Goal: Find specific page/section: Find specific page/section

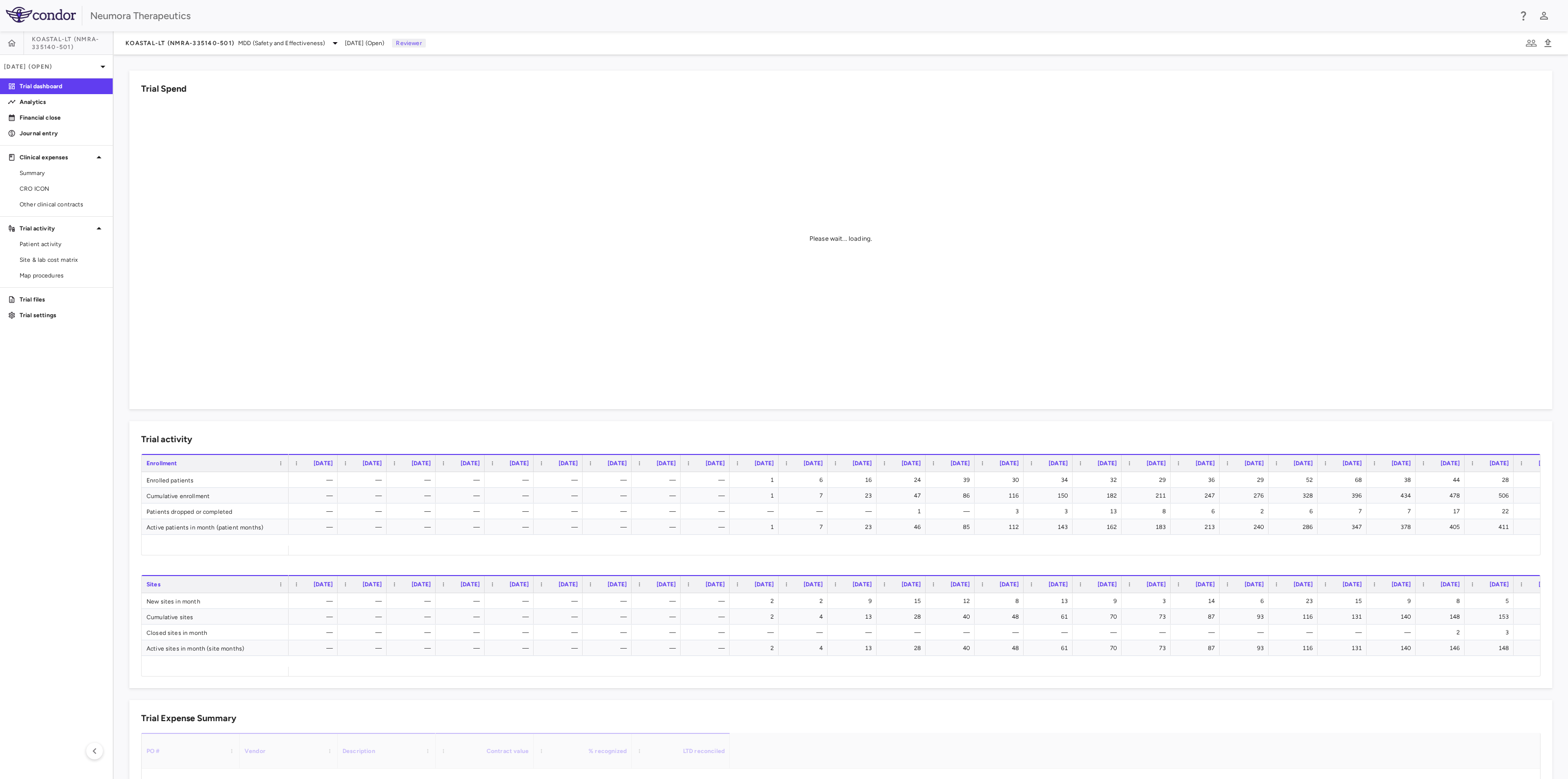
drag, startPoint x: 39, startPoint y: 185, endPoint x: 155, endPoint y: 170, distance: 117.0
click at [39, 185] on span "CRO ICON" at bounding box center [62, 189] width 85 height 9
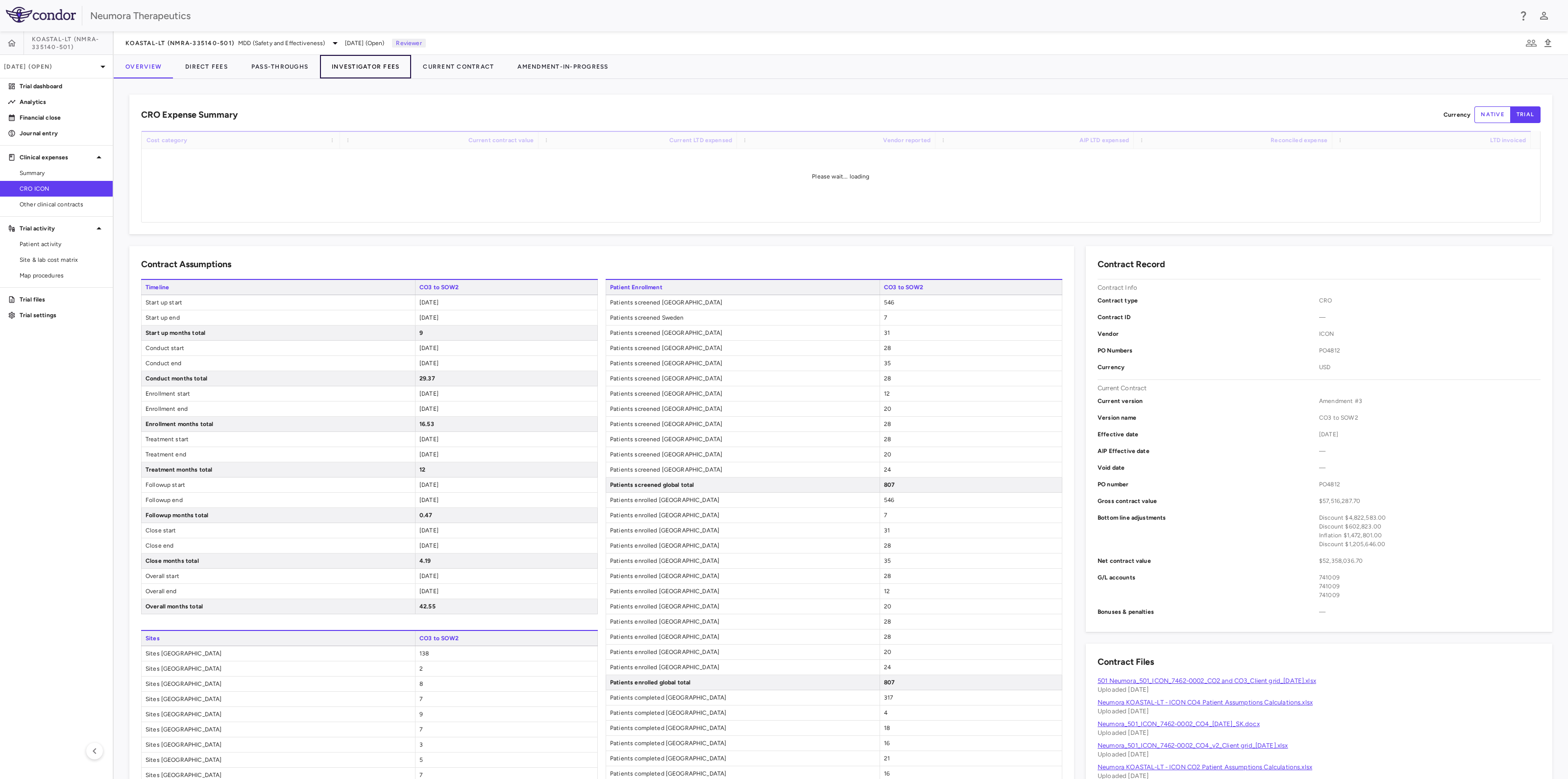
click at [358, 66] on button "Investigator Fees" at bounding box center [366, 66] width 91 height 24
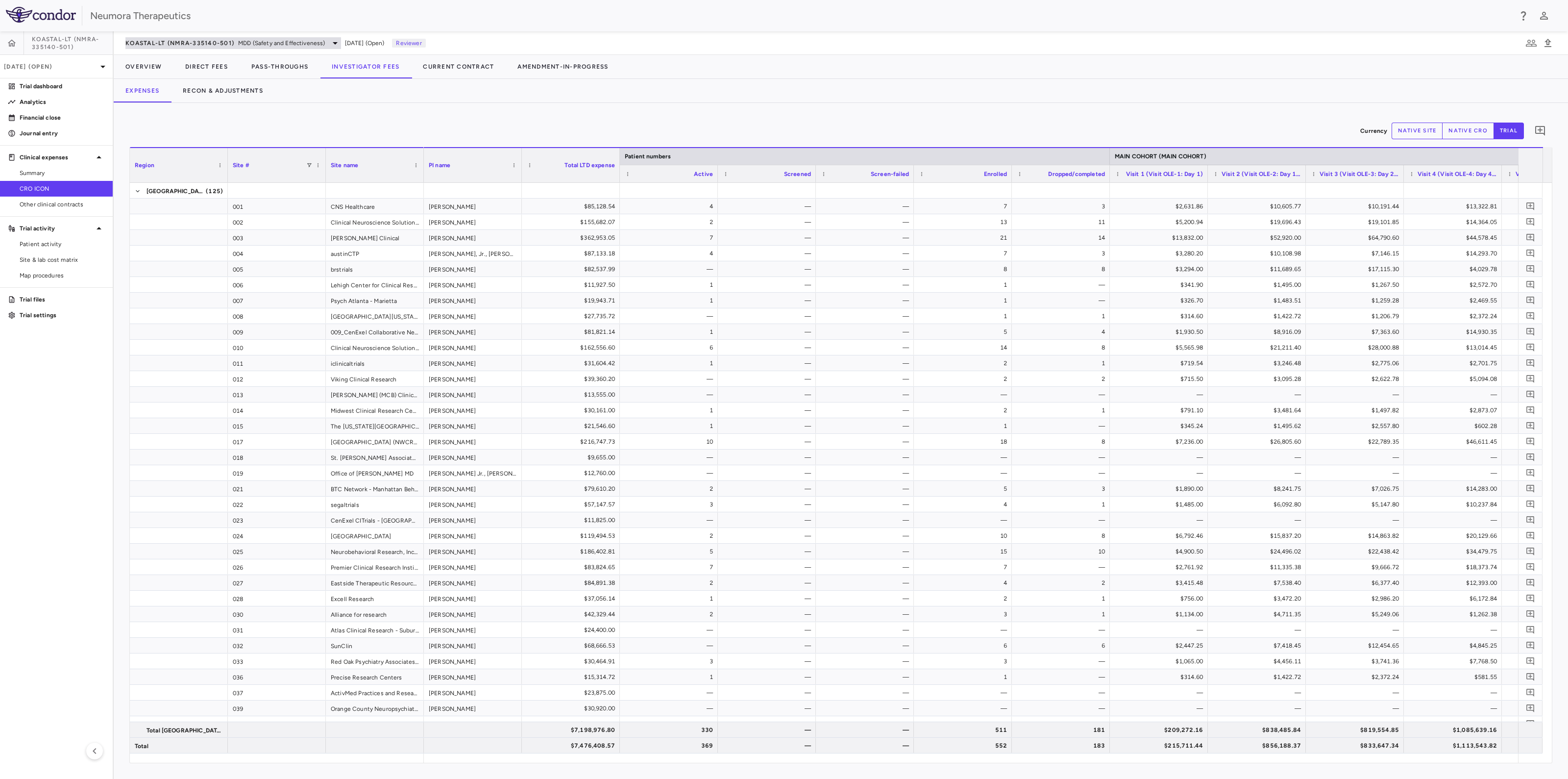
click at [282, 37] on div "KOASTAL-LT (NMRA-335140-501) MDD (Safety and Effectiveness)" at bounding box center [233, 43] width 215 height 12
click at [184, 122] on p "KOASTAL-3 (NMRA-335140-303) • MDD" at bounding box center [186, 126] width 86 height 18
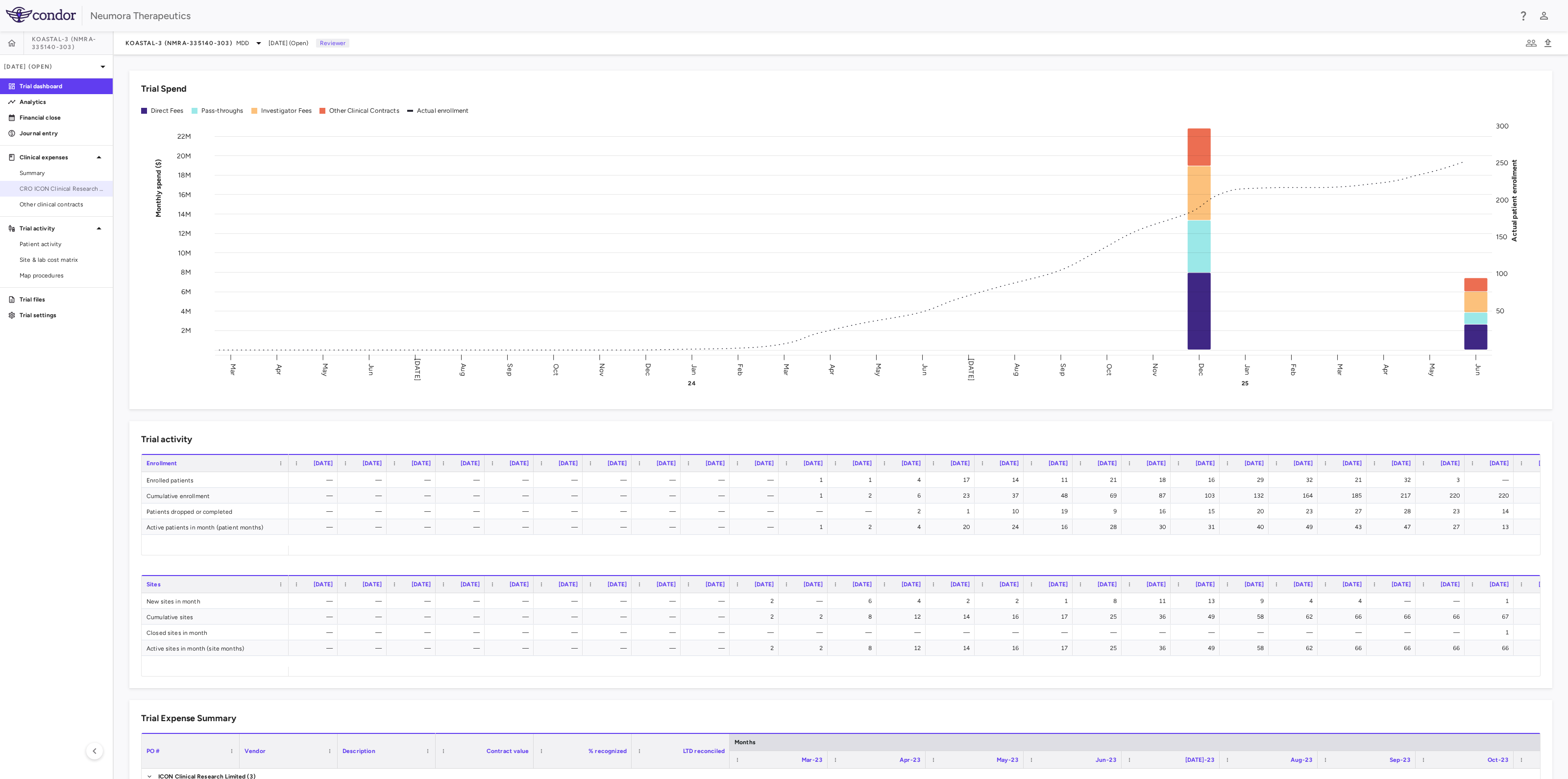
click at [69, 188] on span "CRO ICON Clinical Research Limited" at bounding box center [62, 189] width 85 height 9
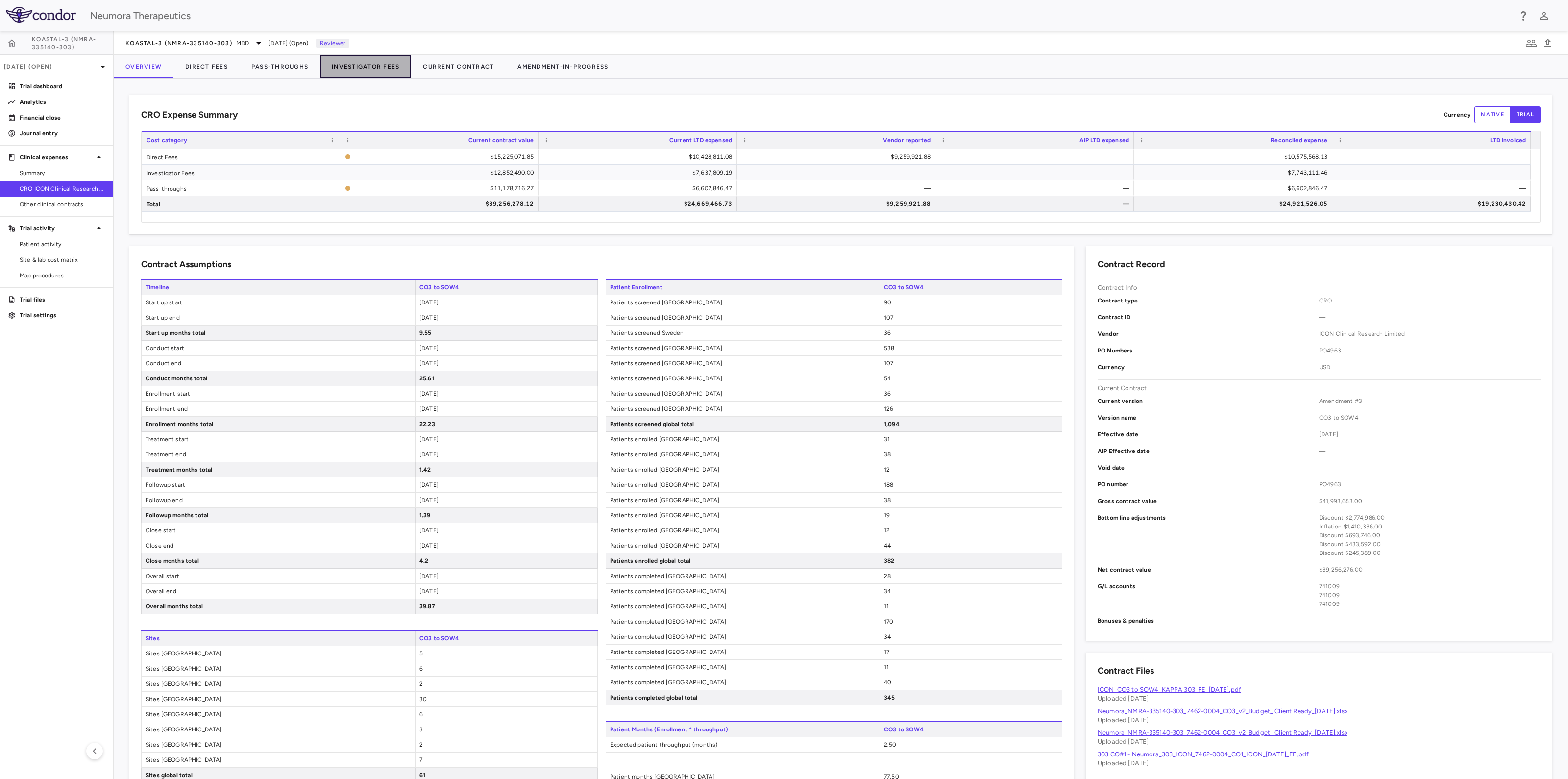
click at [371, 62] on button "Investigator Fees" at bounding box center [366, 66] width 91 height 24
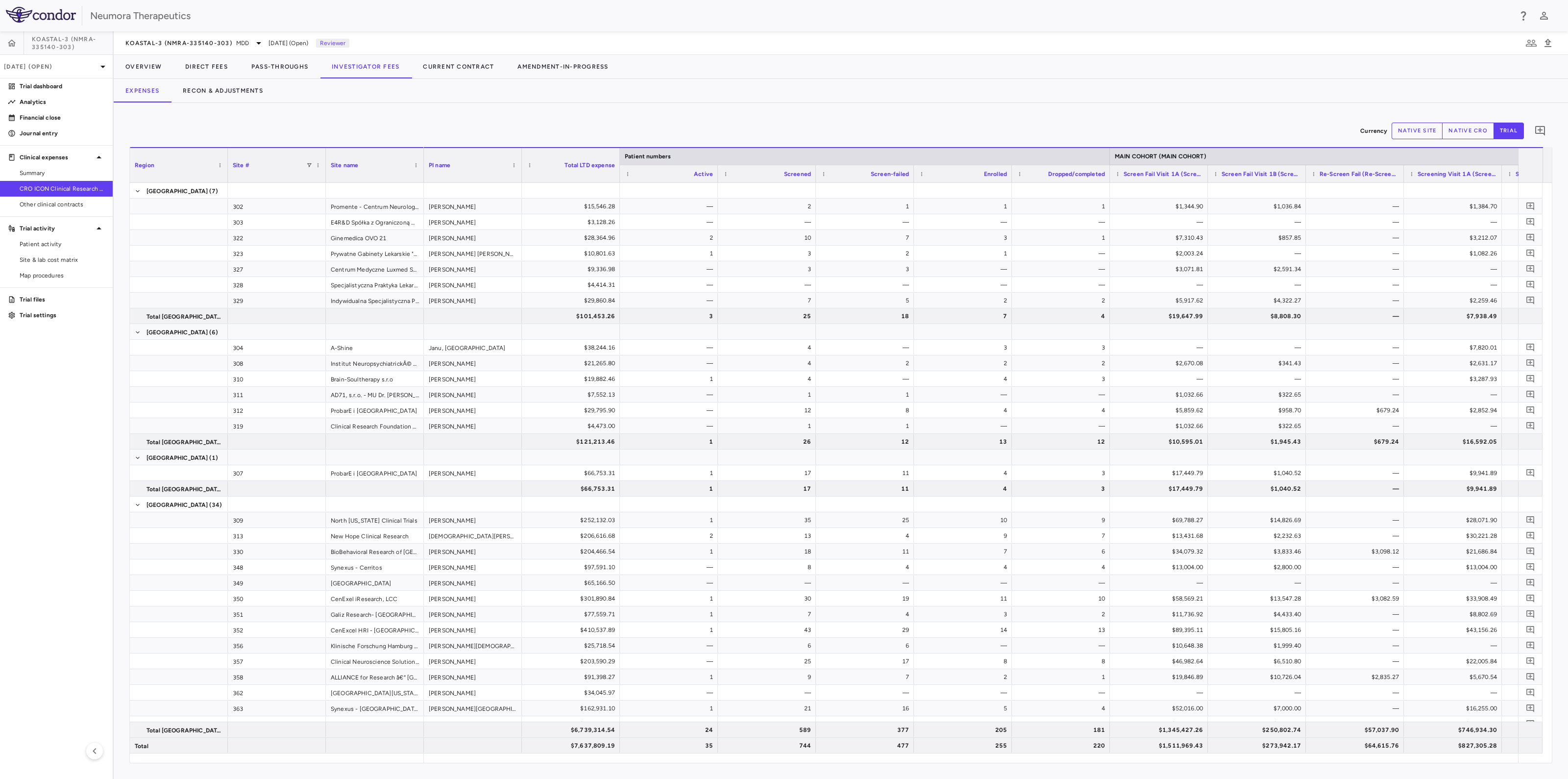
click at [1392, 763] on div "Currency native site native cro trial 0 Region Drag here to set column labels R…" at bounding box center [841, 441] width 1454 height 676
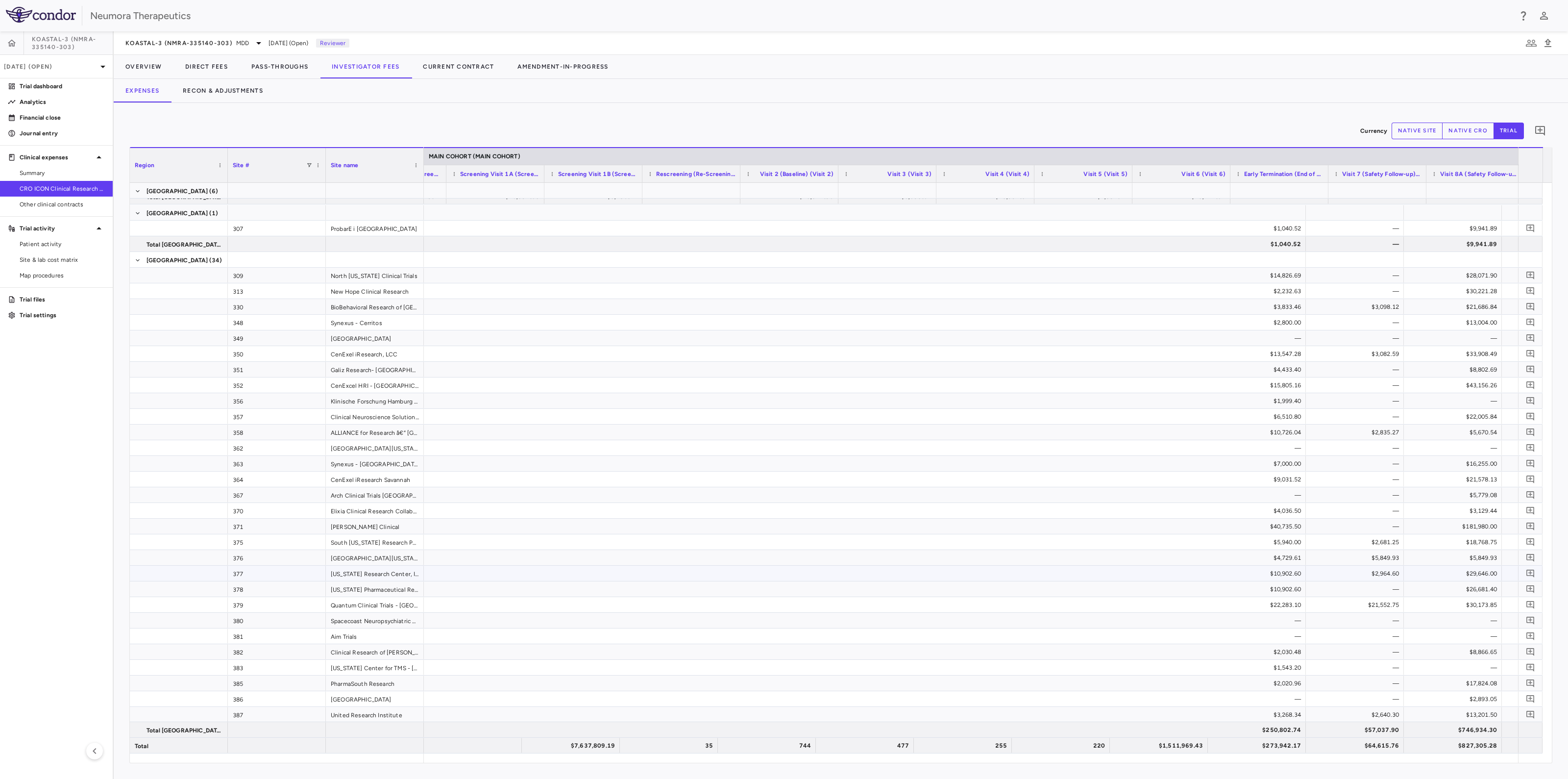
scroll to position [0, 957]
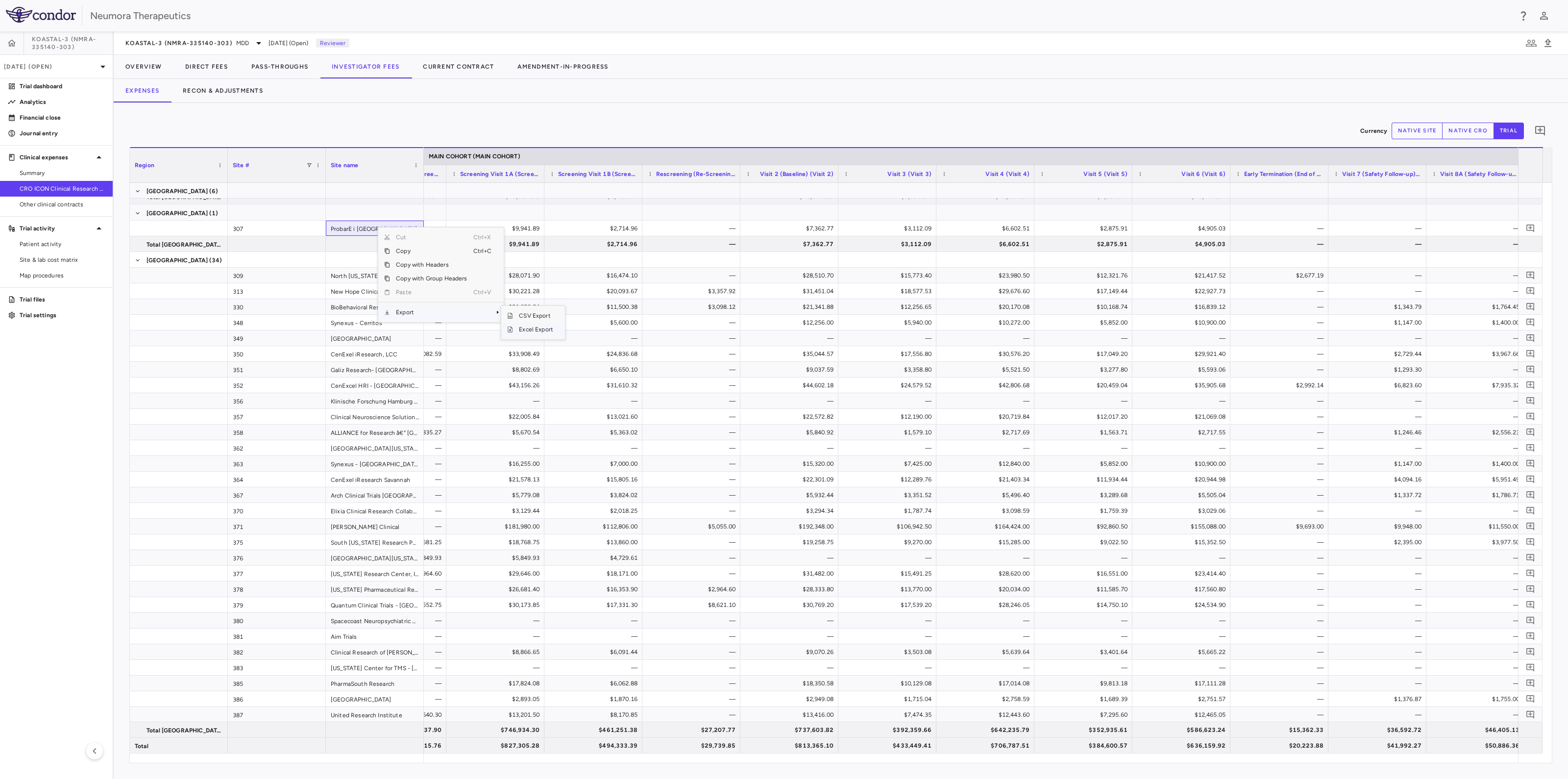
click at [544, 326] on span "Excel Export" at bounding box center [536, 330] width 46 height 14
click at [211, 90] on button "Recon & Adjustments" at bounding box center [223, 91] width 104 height 24
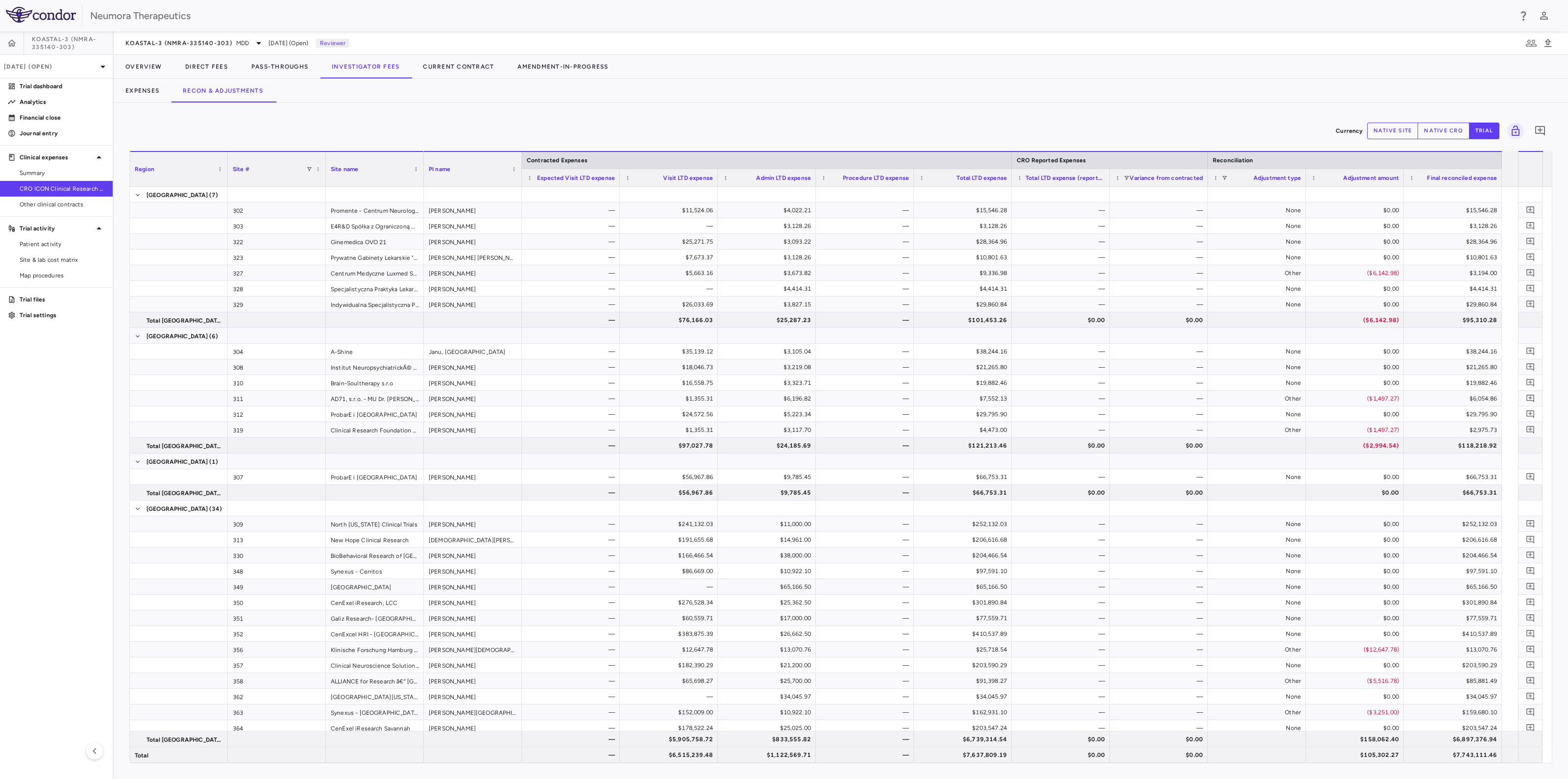
drag, startPoint x: 35, startPoint y: 298, endPoint x: 432, endPoint y: 326, distance: 398.0
click at [35, 298] on p "Trial files" at bounding box center [62, 300] width 85 height 9
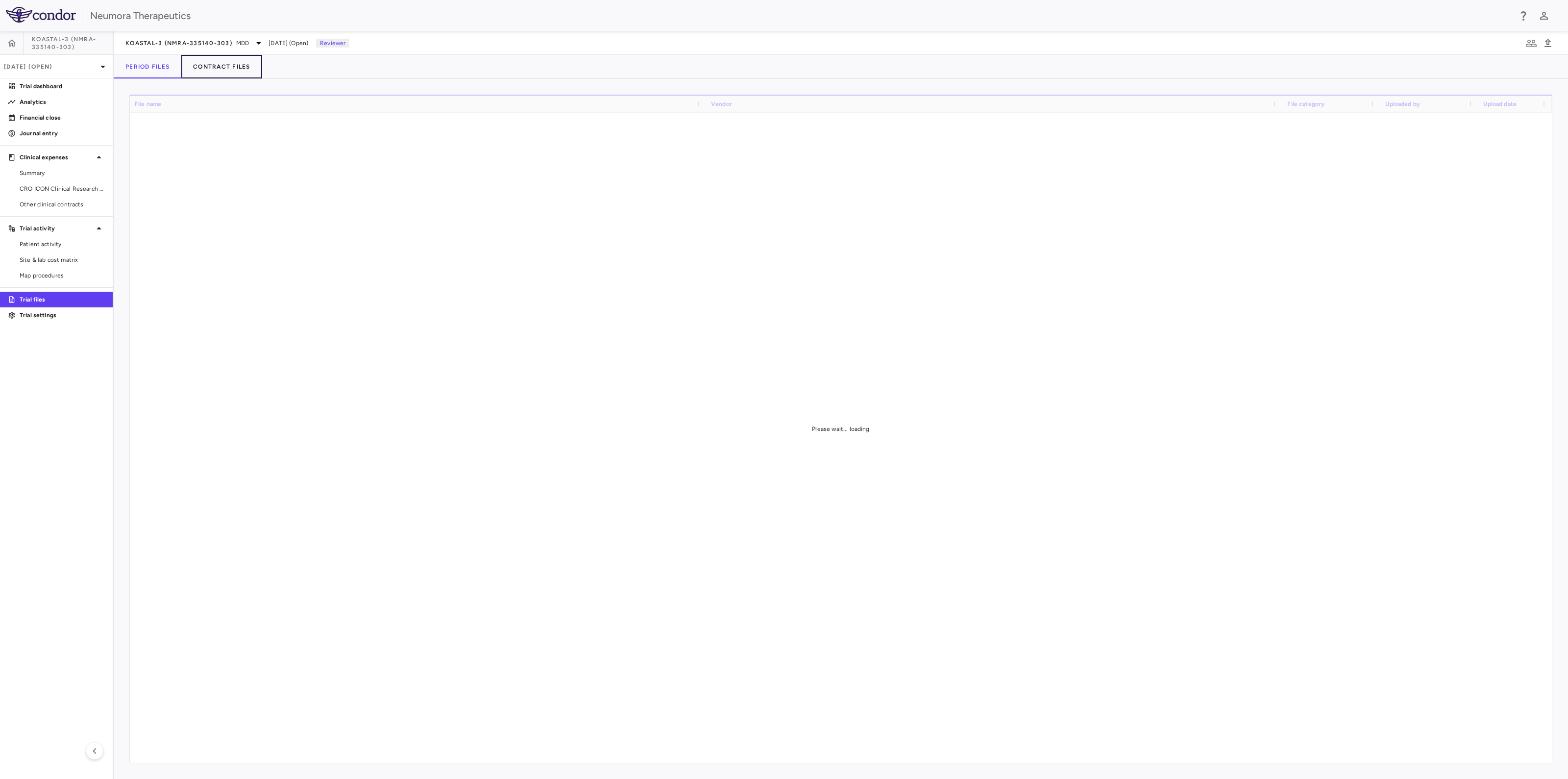
click at [220, 65] on button "Contract Files" at bounding box center [222, 66] width 81 height 24
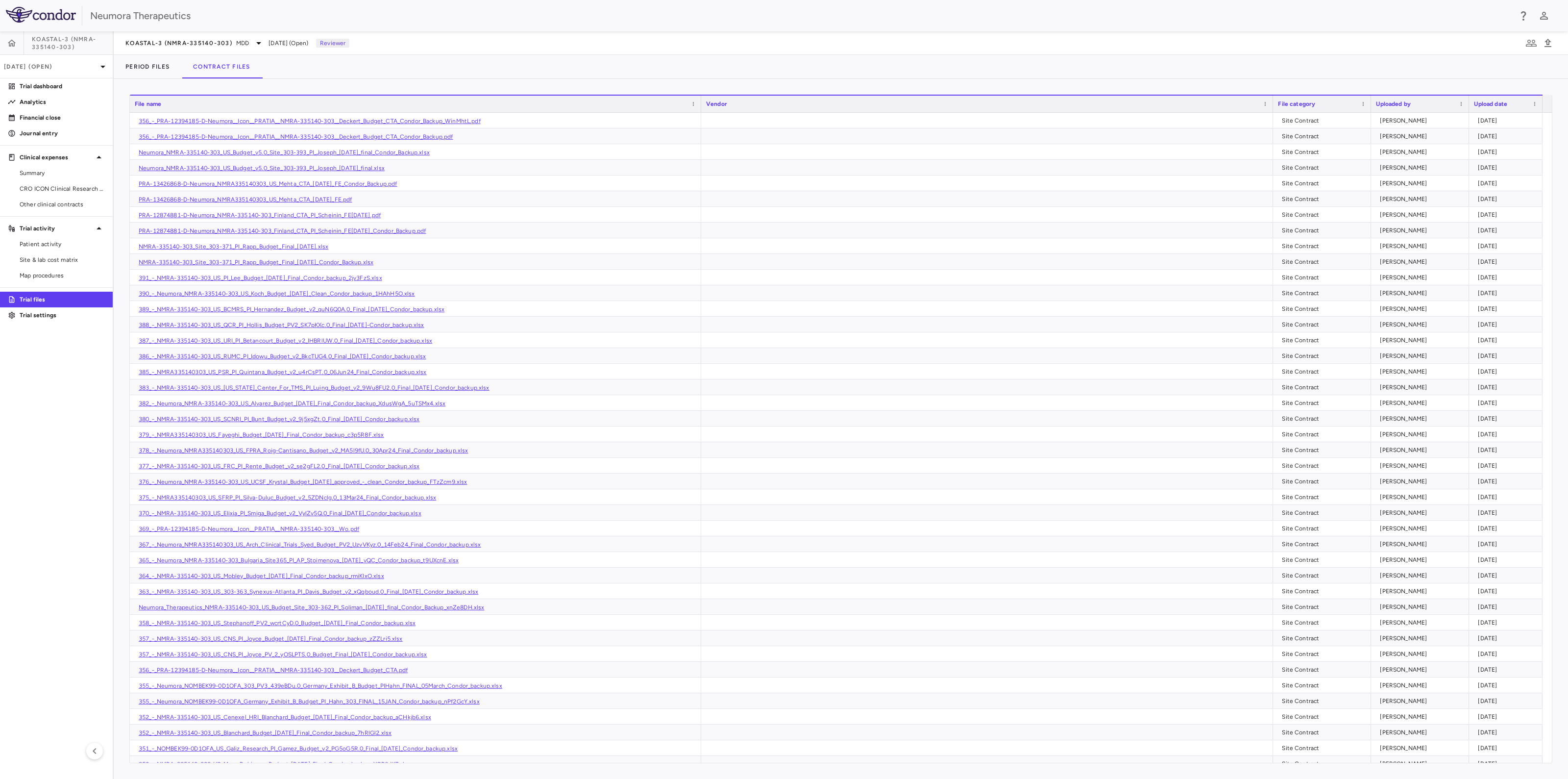
click at [212, 100] on div "File name" at bounding box center [411, 104] width 553 height 12
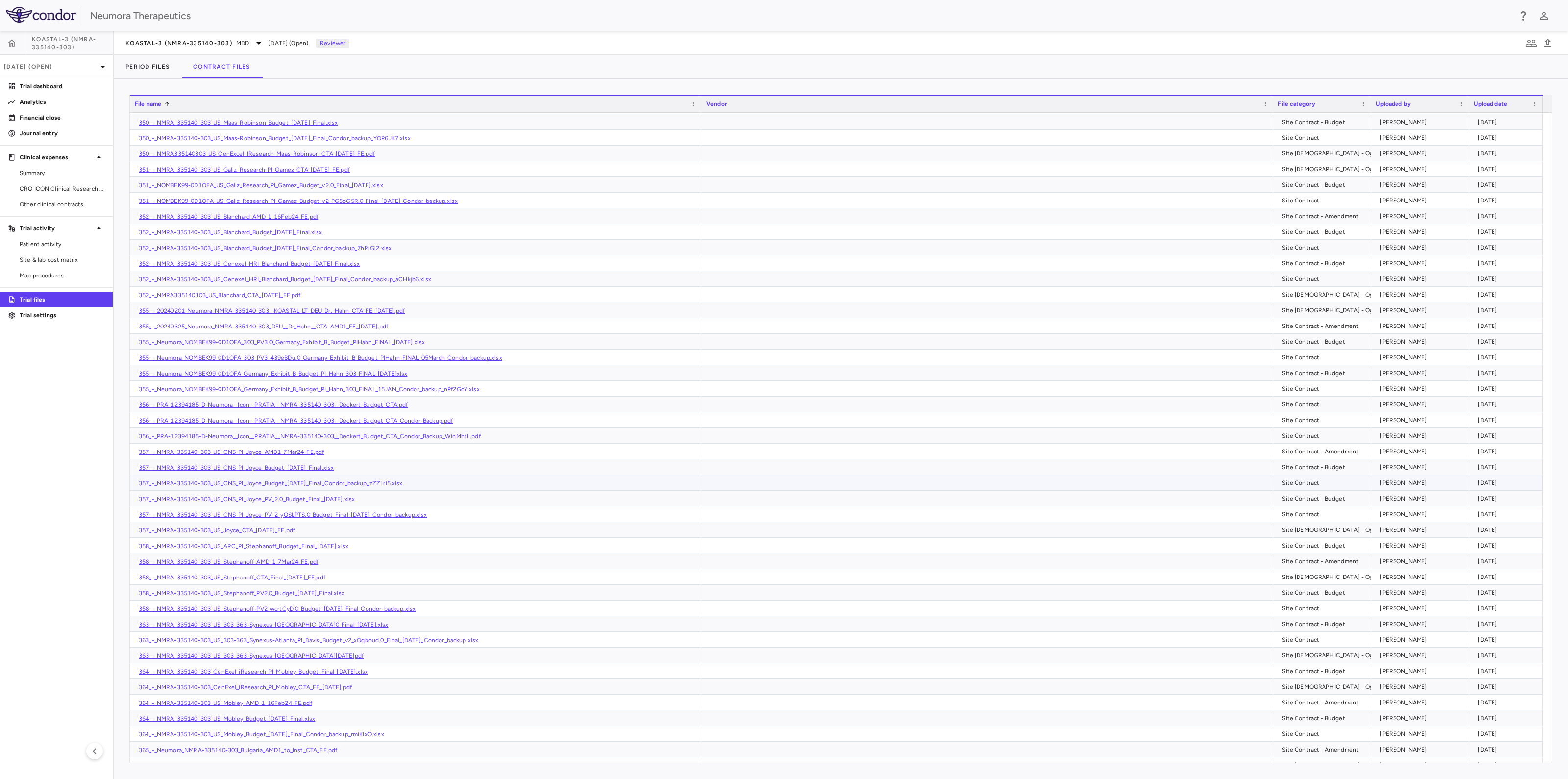
scroll to position [3677, 0]
